Goal: Information Seeking & Learning: Learn about a topic

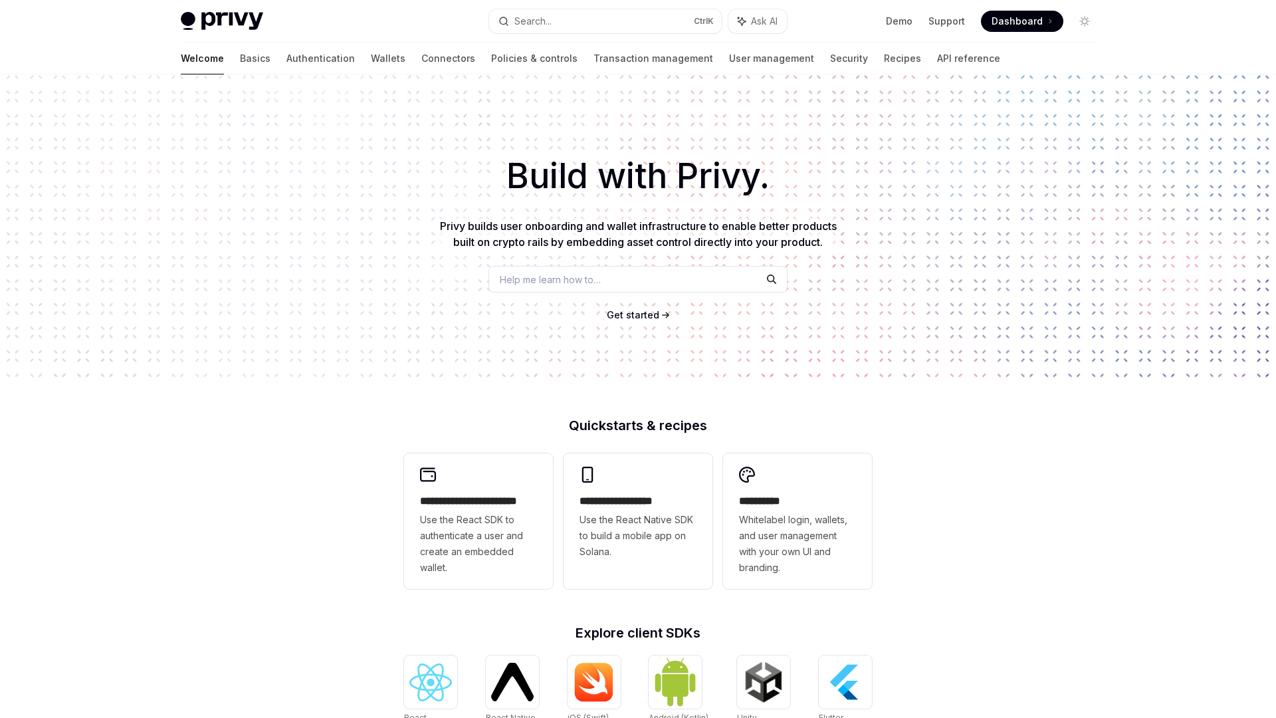
scroll to position [339, 0]
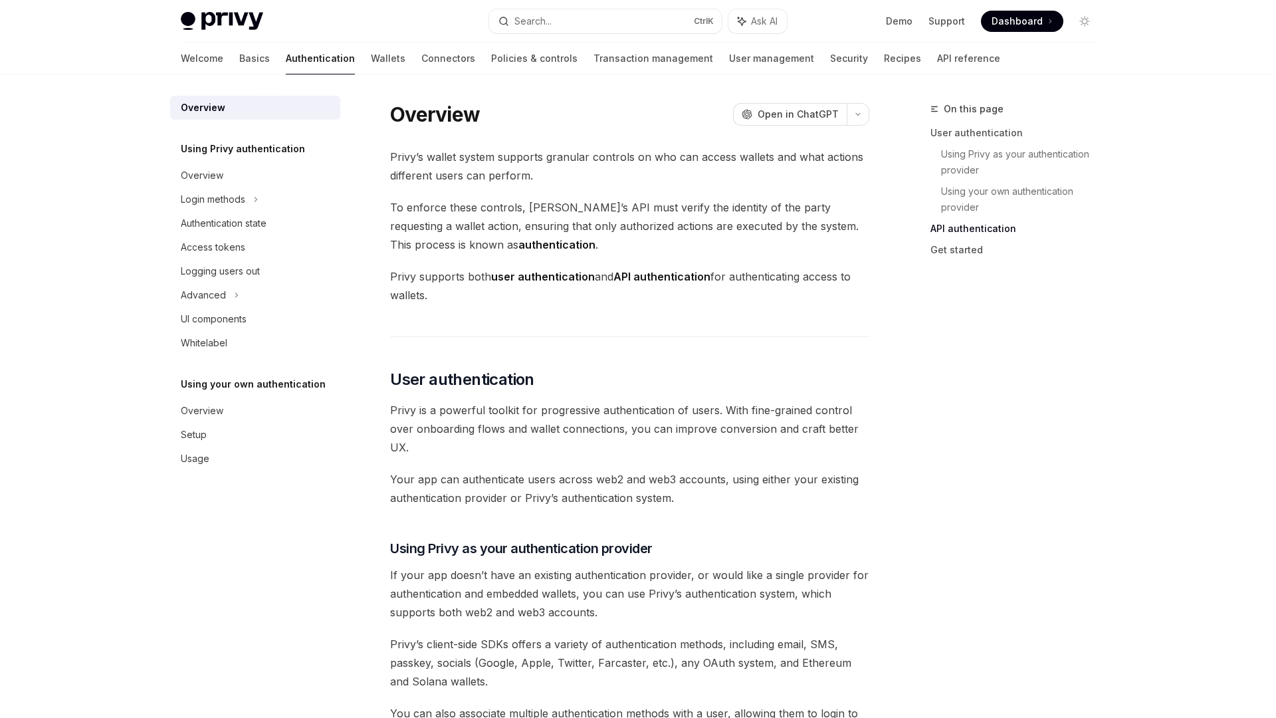
scroll to position [950, 0]
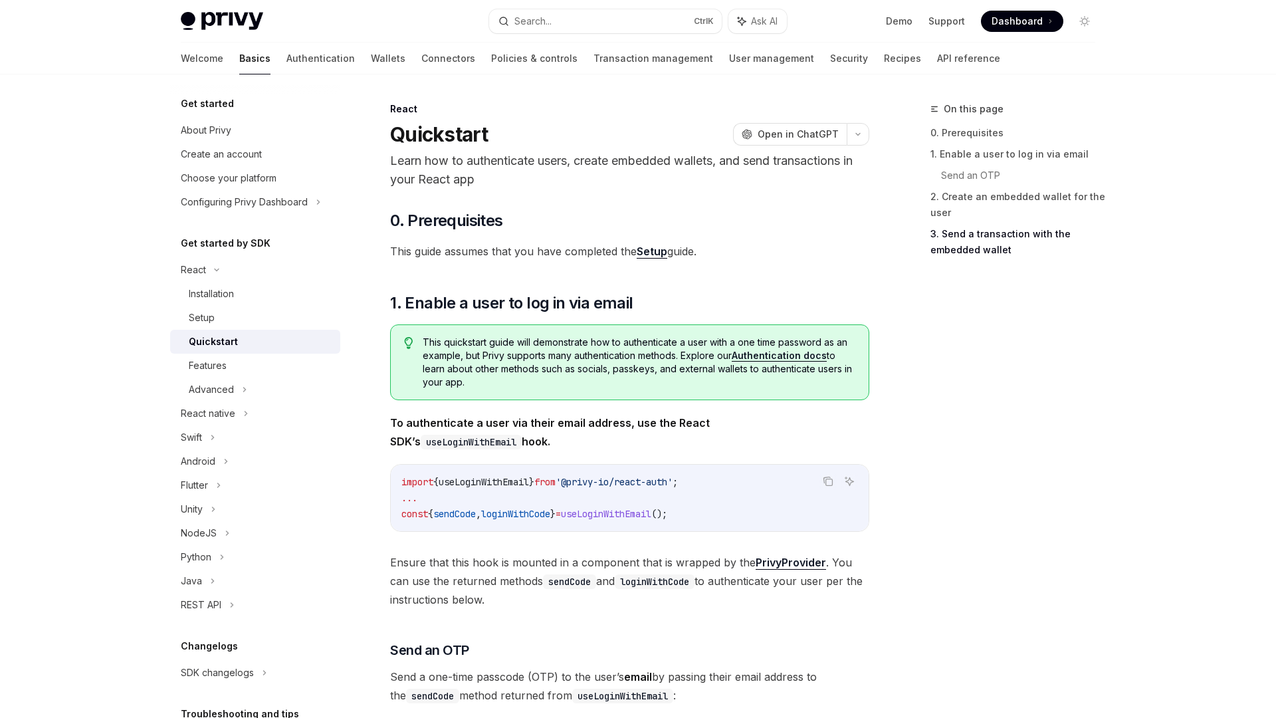
scroll to position [1209, 0]
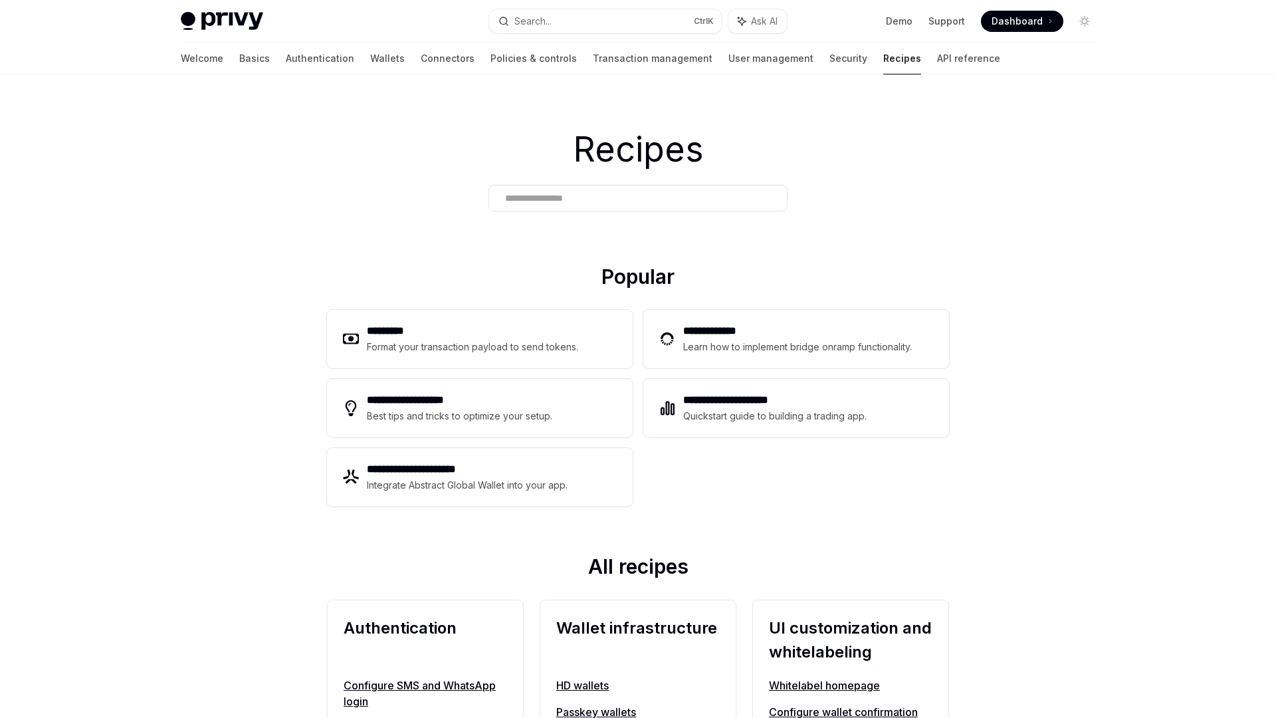
scroll to position [718, 0]
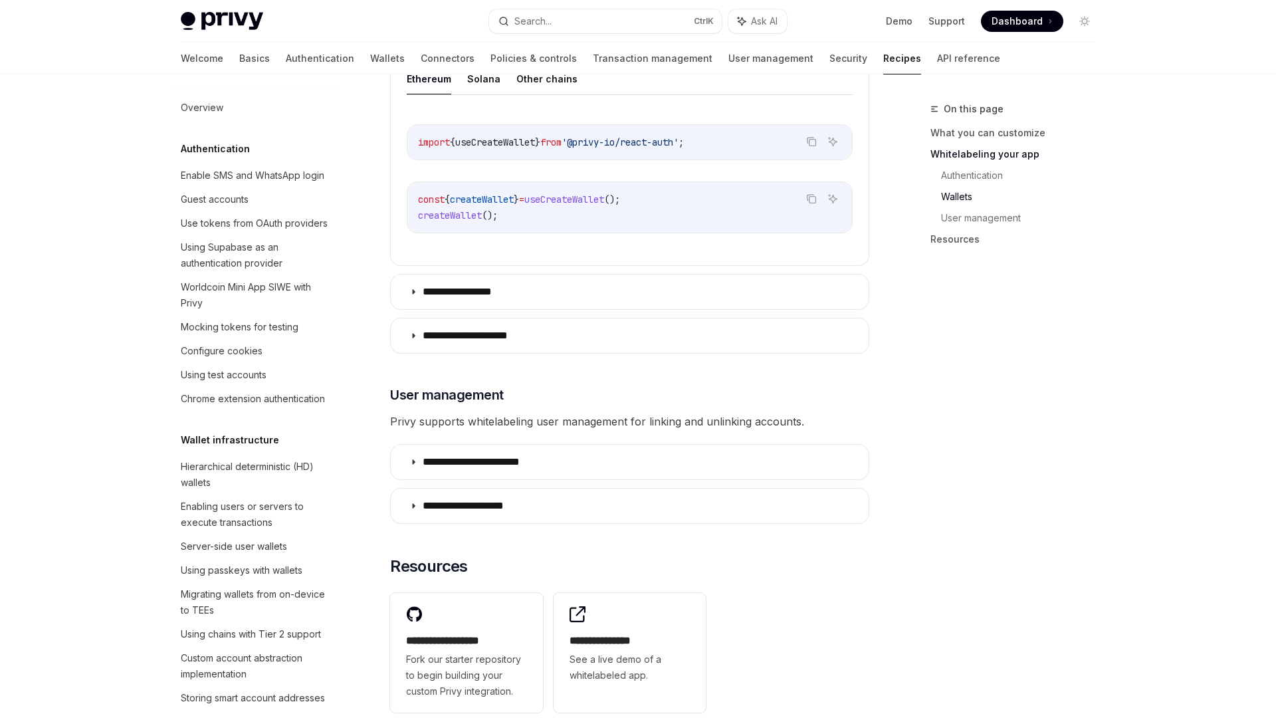
scroll to position [1626, 0]
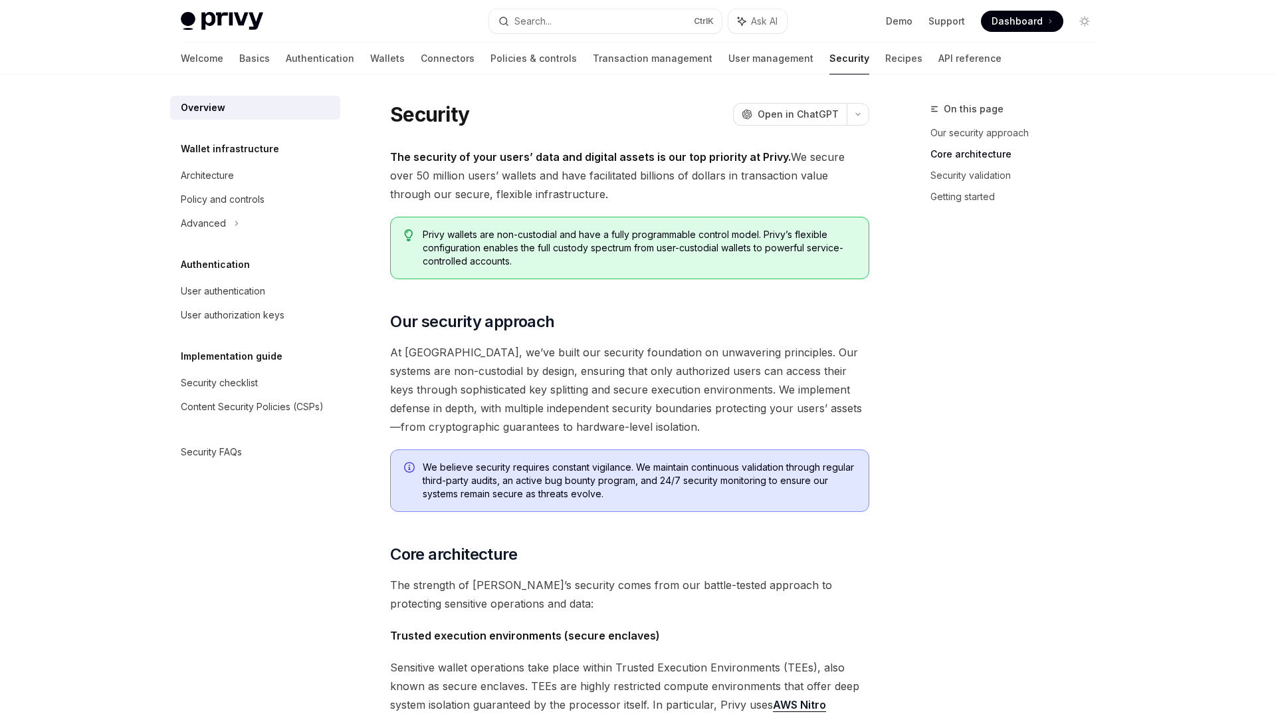
scroll to position [819, 0]
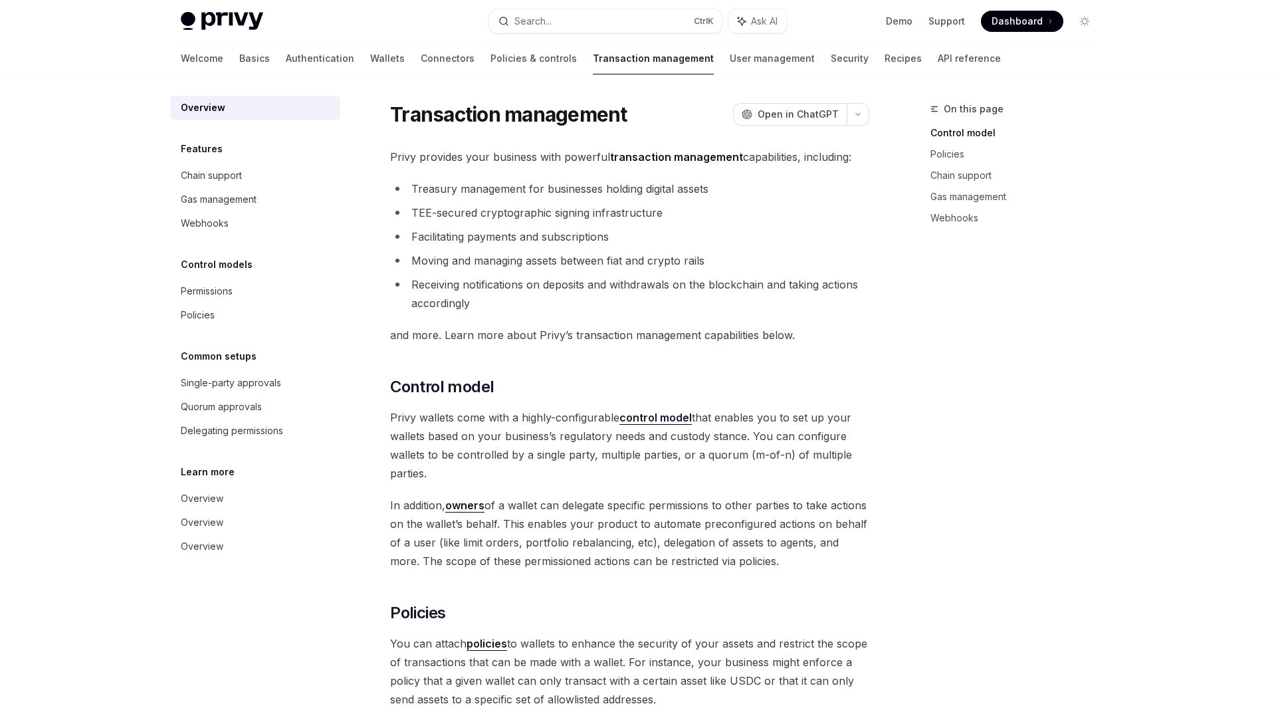
scroll to position [486, 0]
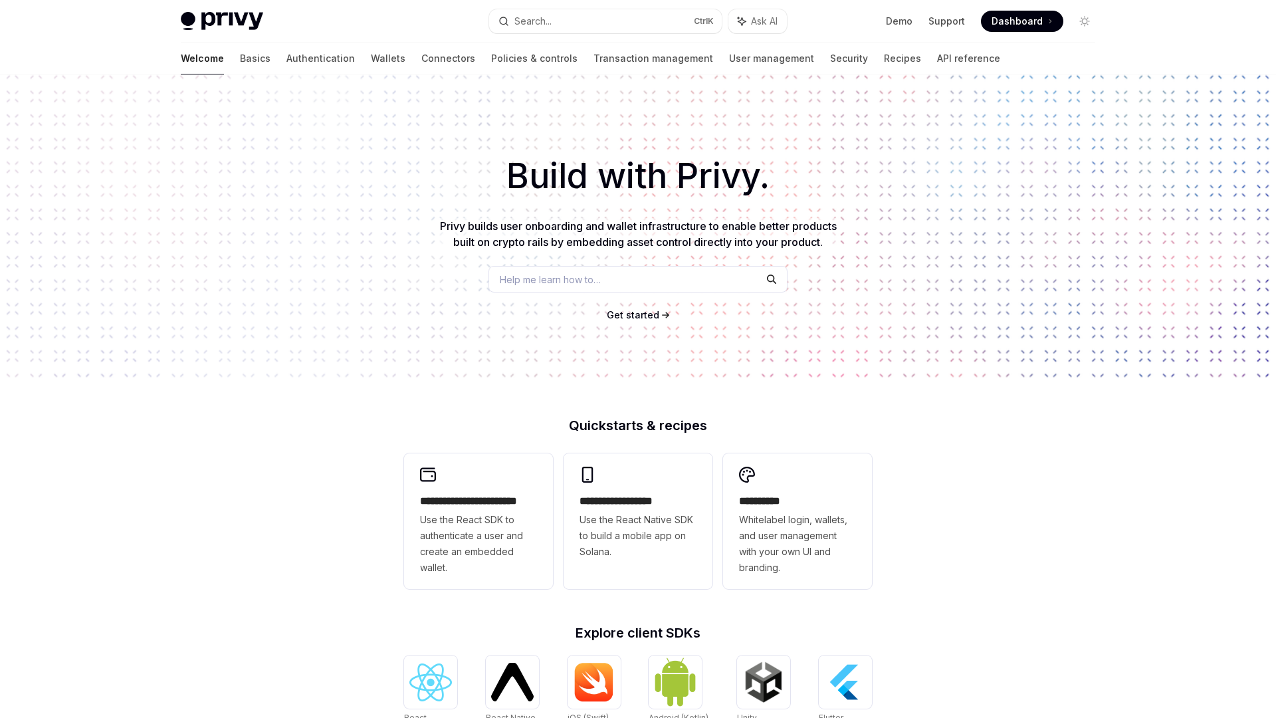
scroll to position [339, 0]
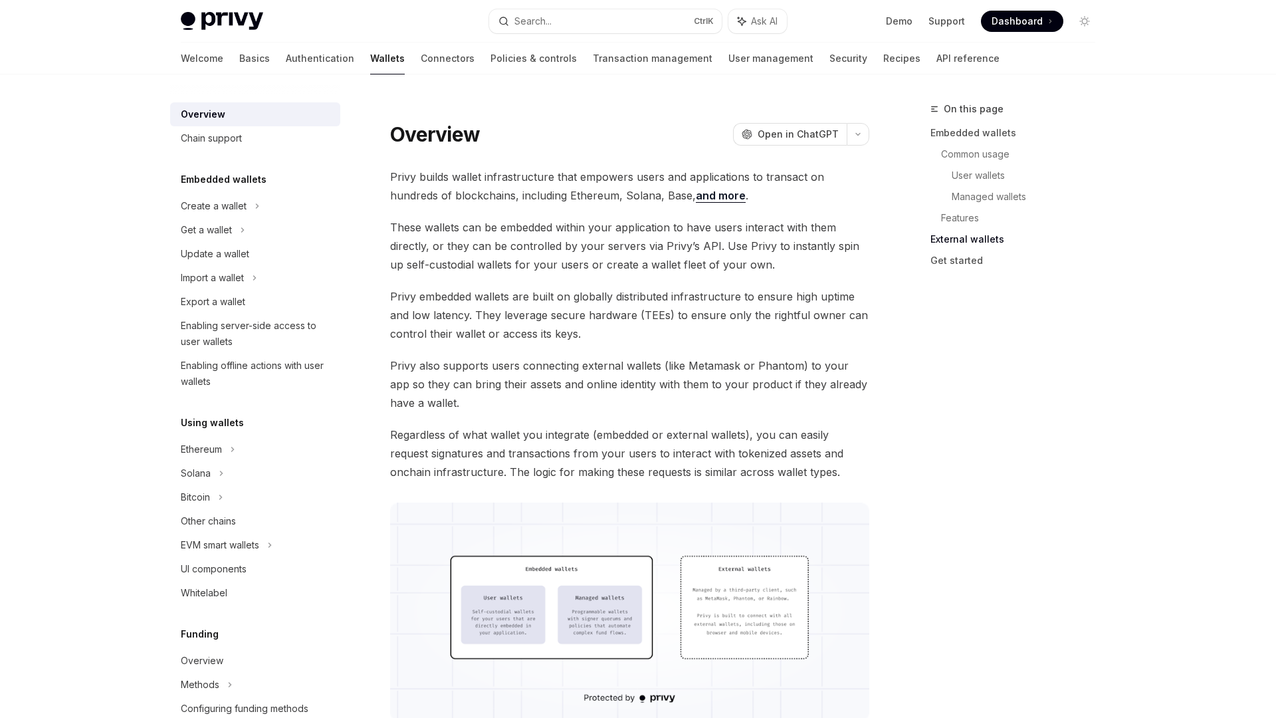
scroll to position [1928, 0]
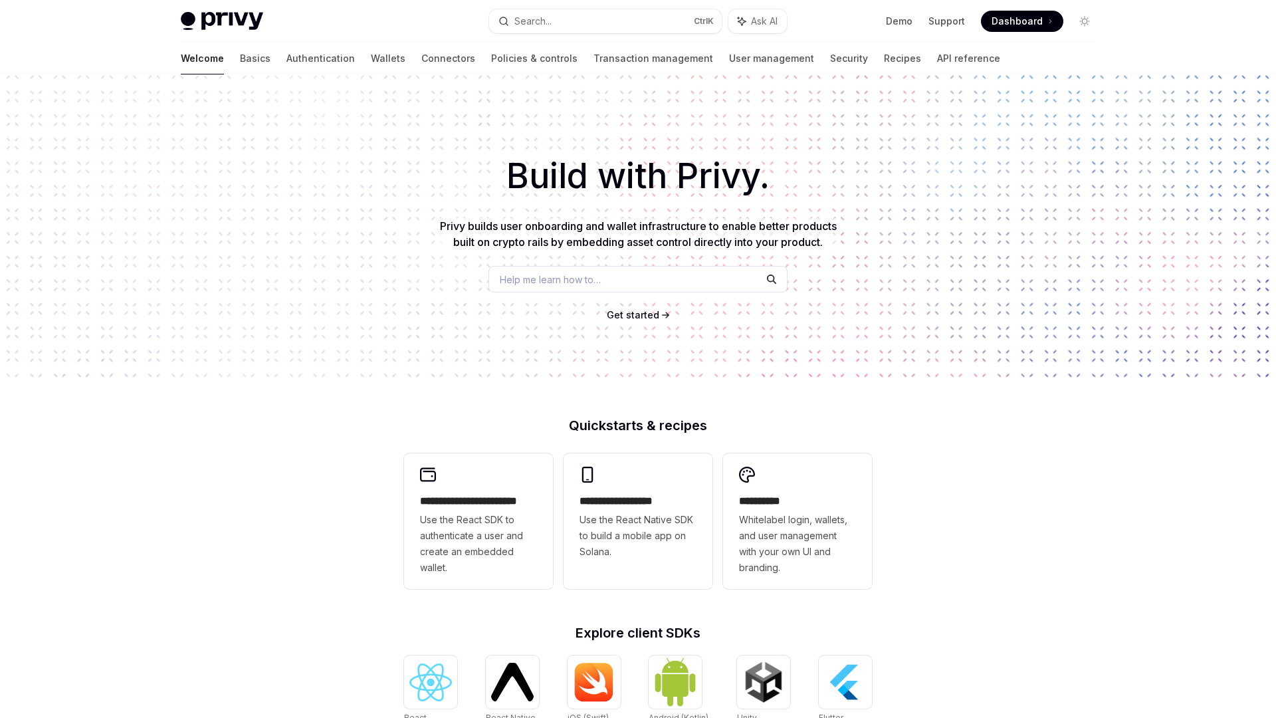
scroll to position [339, 0]
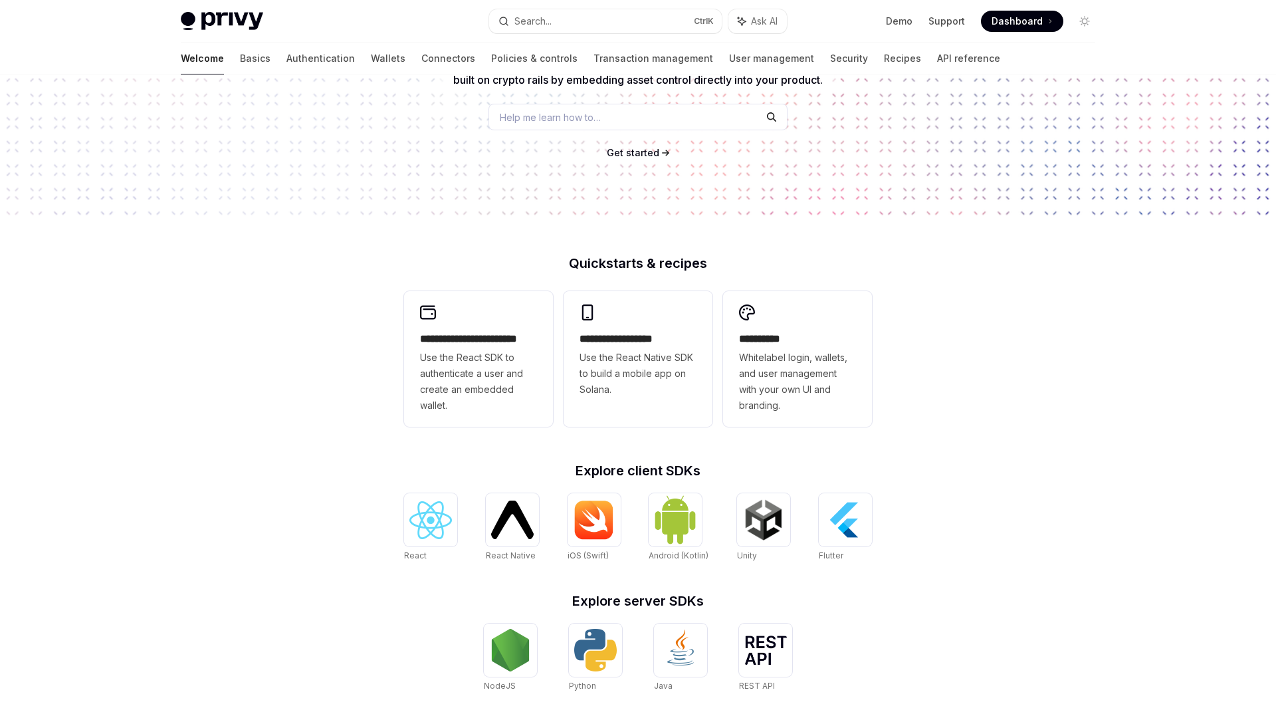
scroll to position [339, 0]
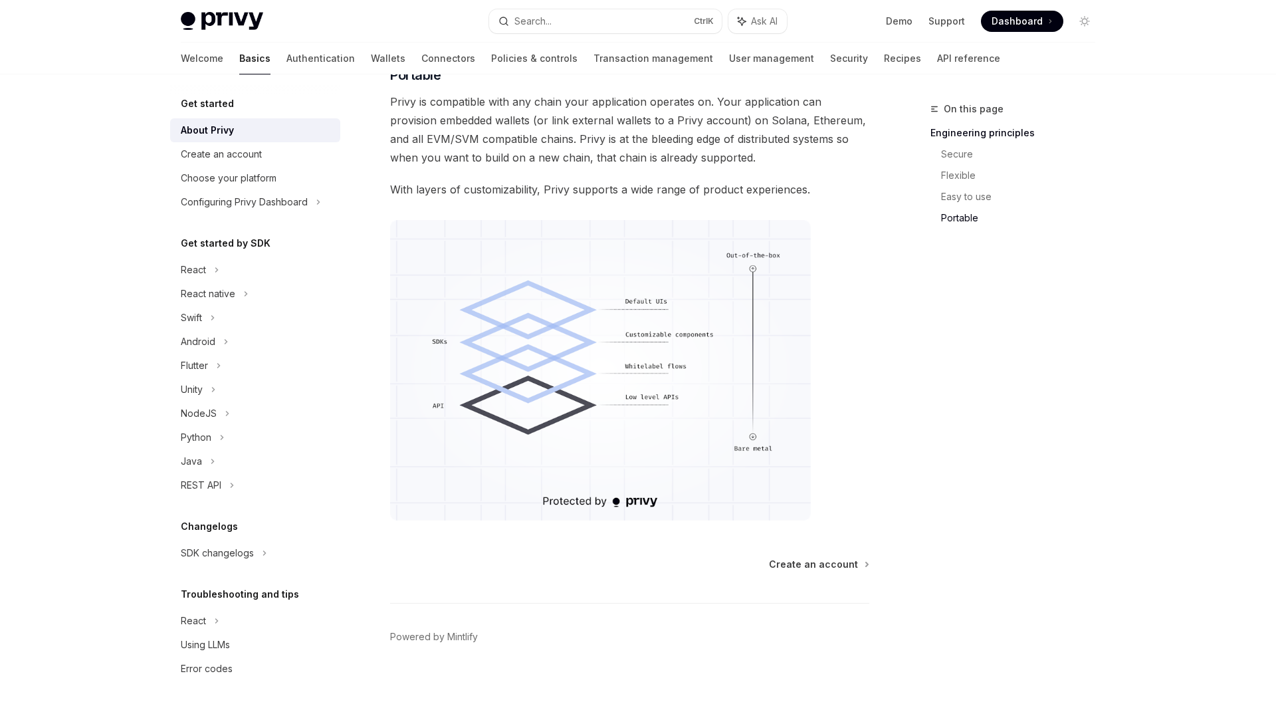
scroll to position [979, 0]
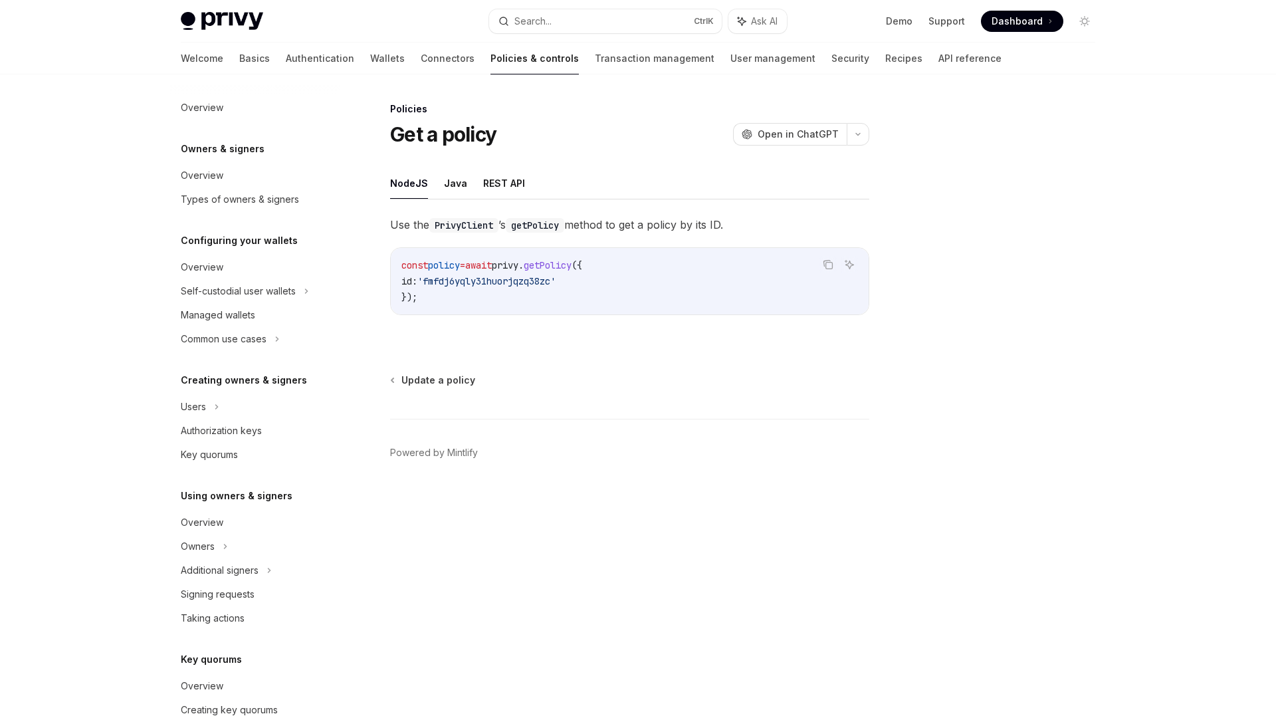
scroll to position [218, 0]
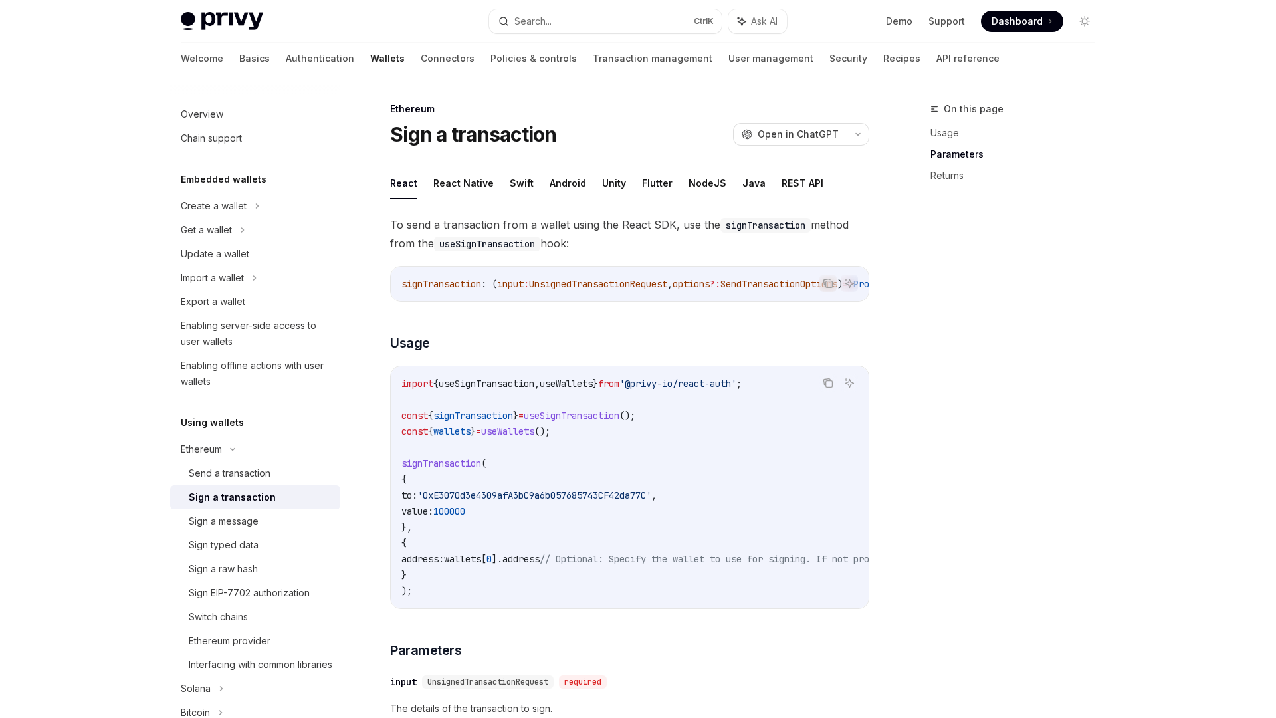
scroll to position [635, 0]
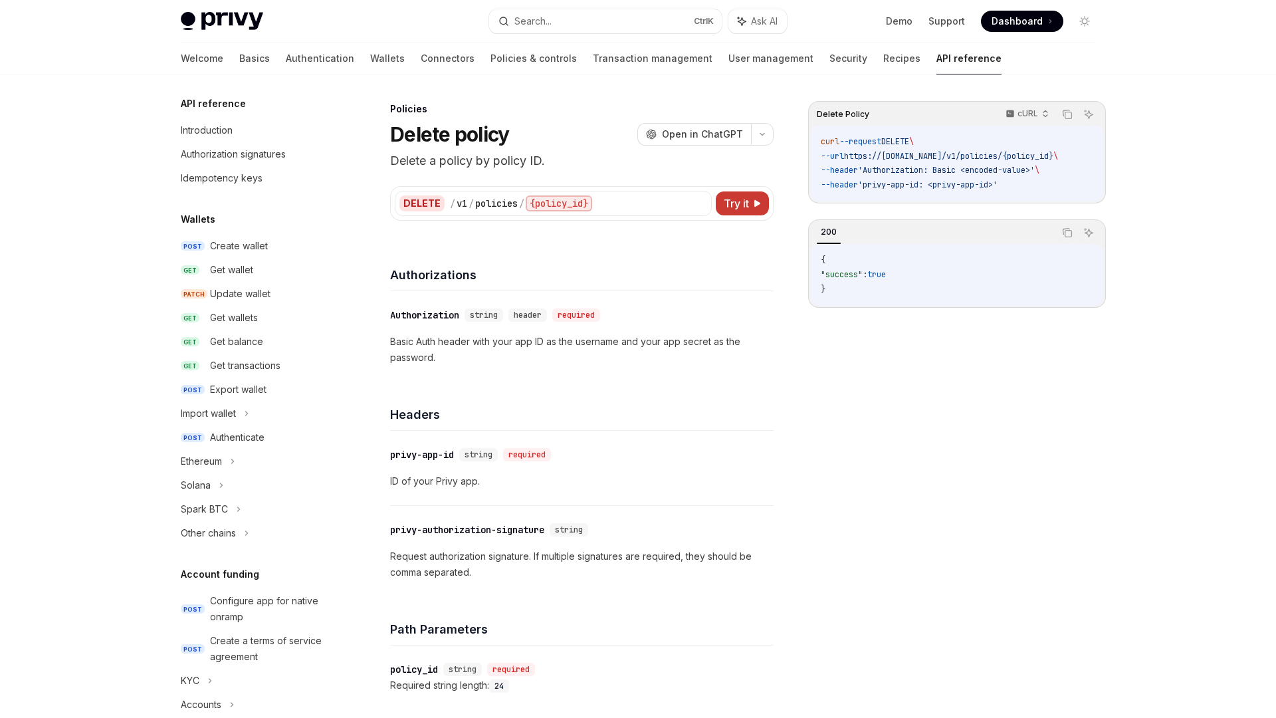
scroll to position [520, 0]
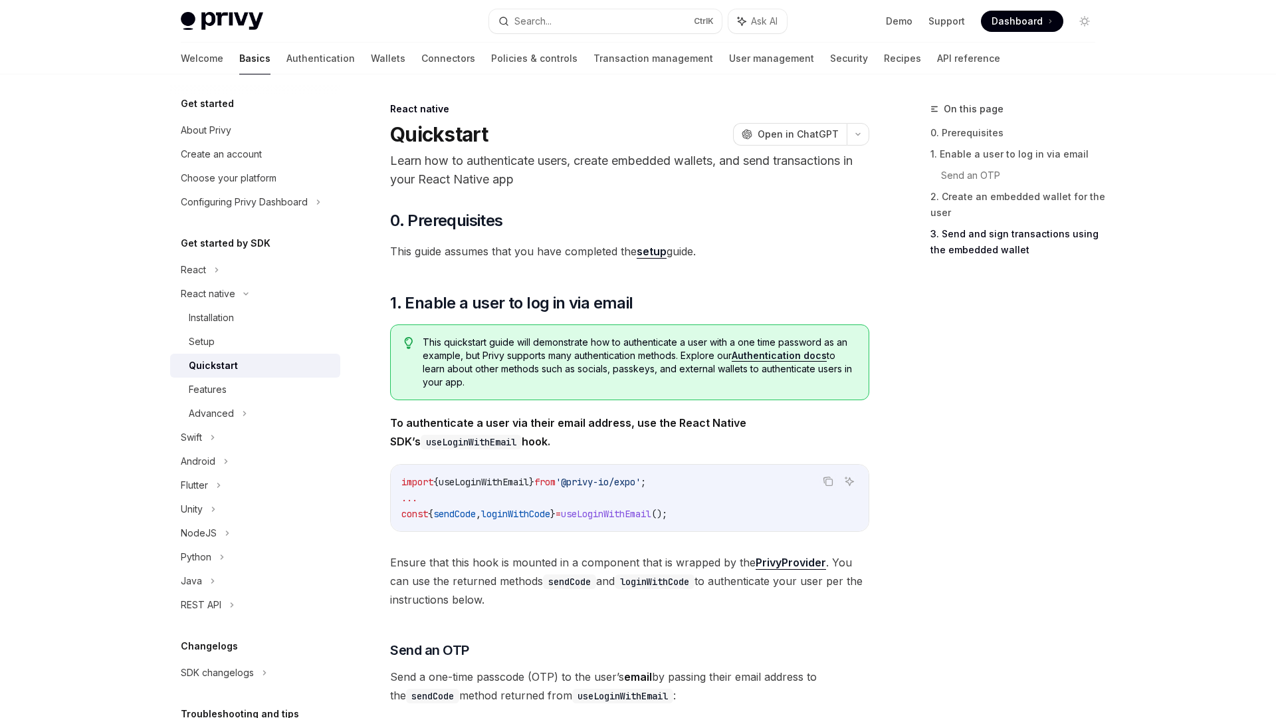
scroll to position [1882, 0]
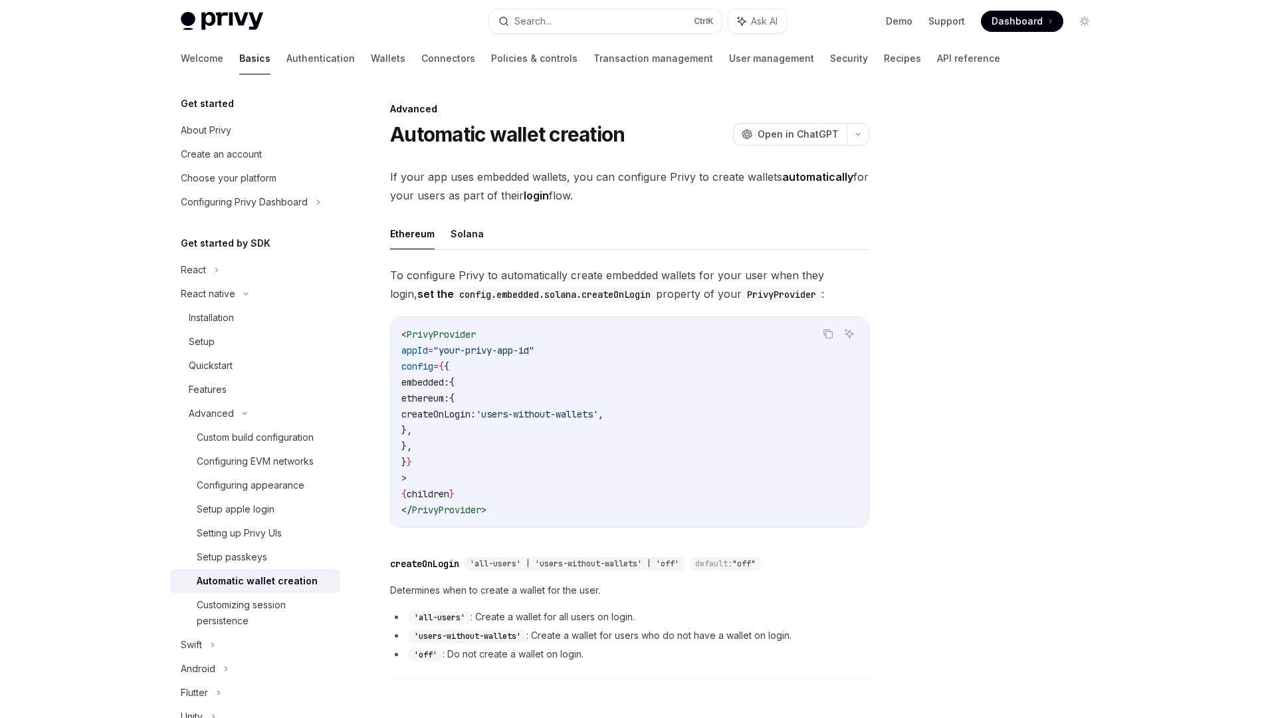
scroll to position [165, 0]
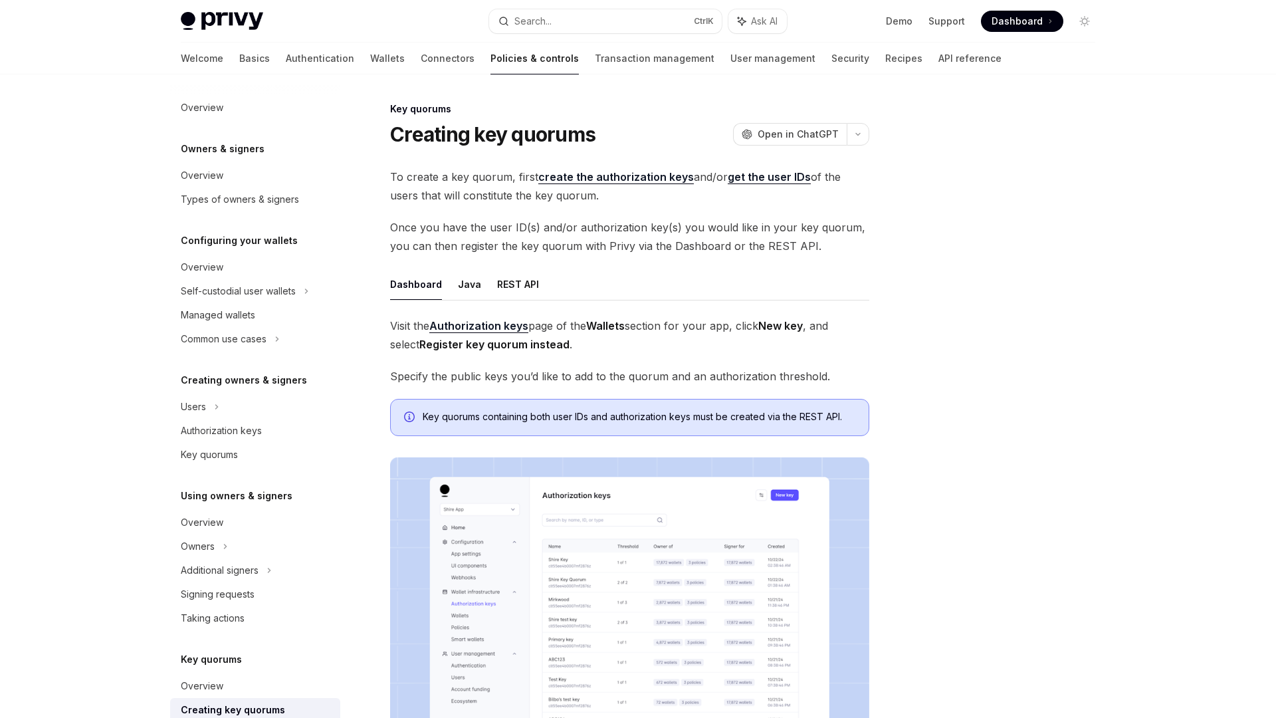
scroll to position [218, 0]
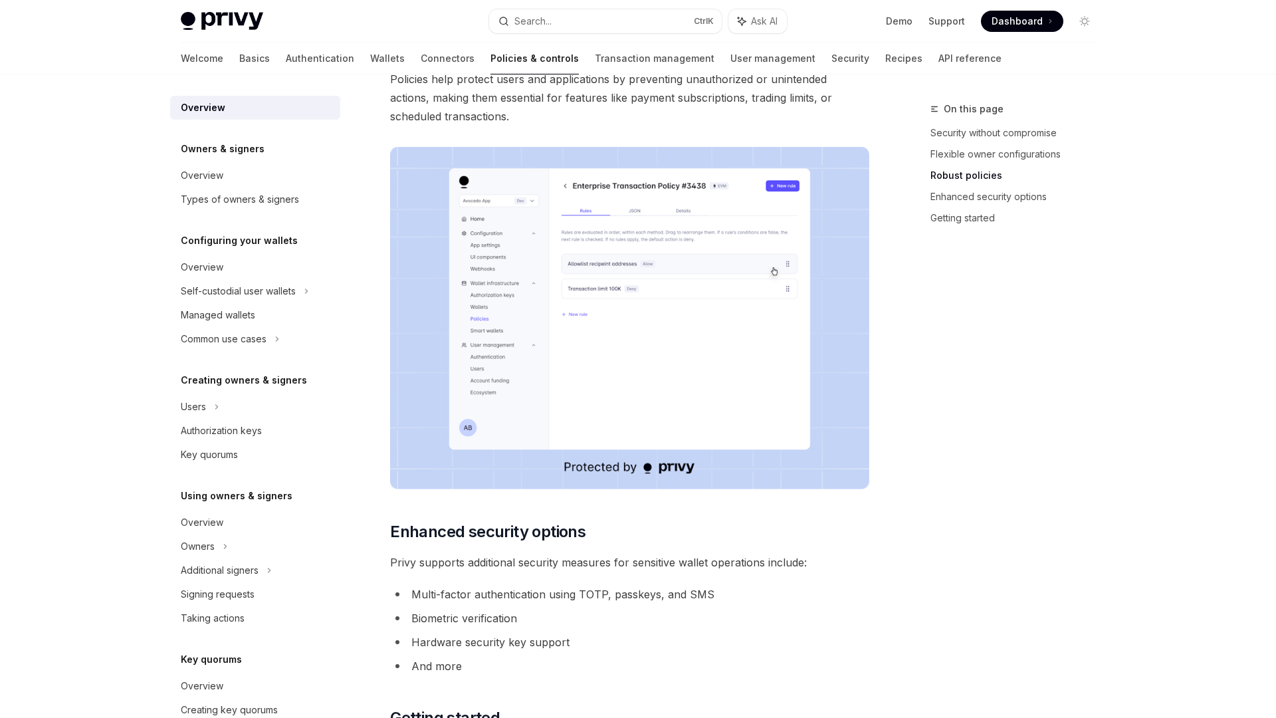
scroll to position [718, 0]
